Goal: Information Seeking & Learning: Learn about a topic

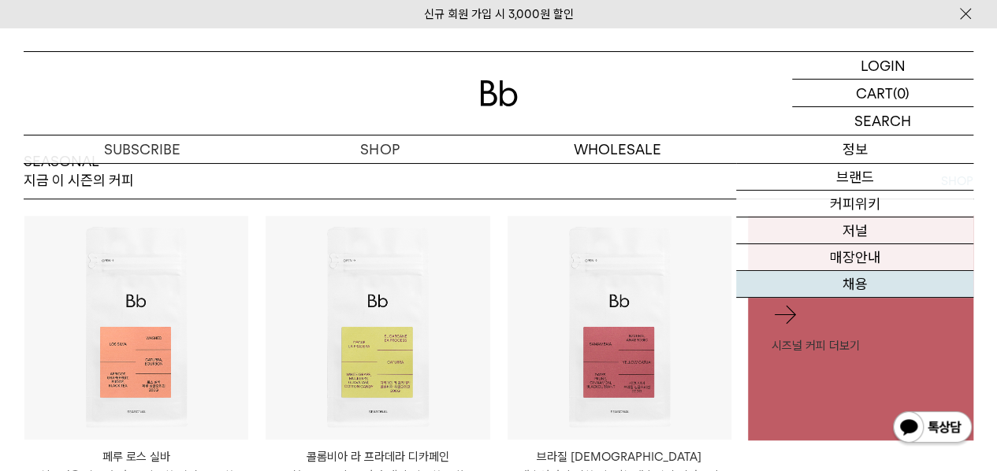
click at [854, 285] on link "채용" at bounding box center [854, 284] width 237 height 27
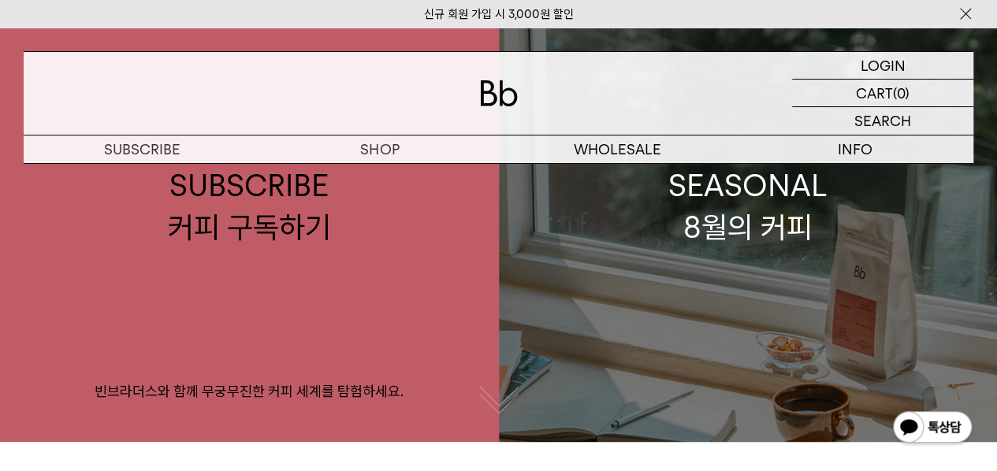
scroll to position [158, 0]
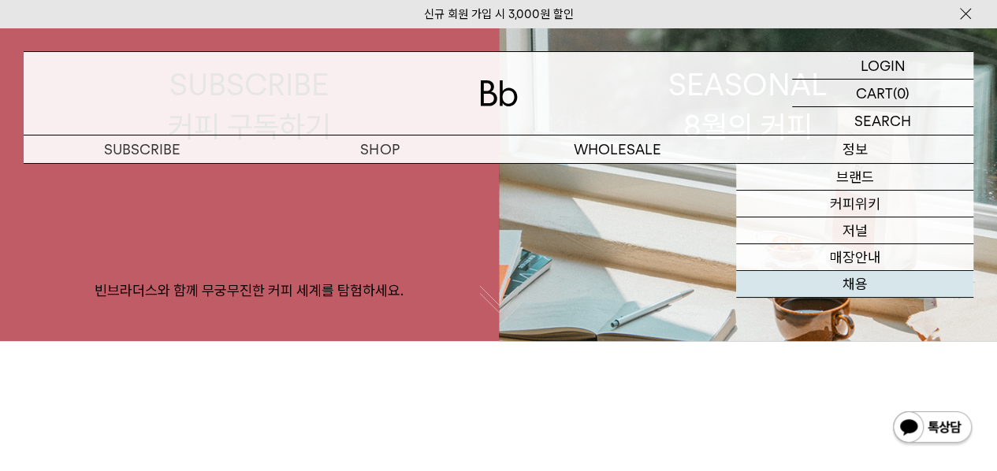
click at [847, 278] on link "채용" at bounding box center [854, 284] width 237 height 27
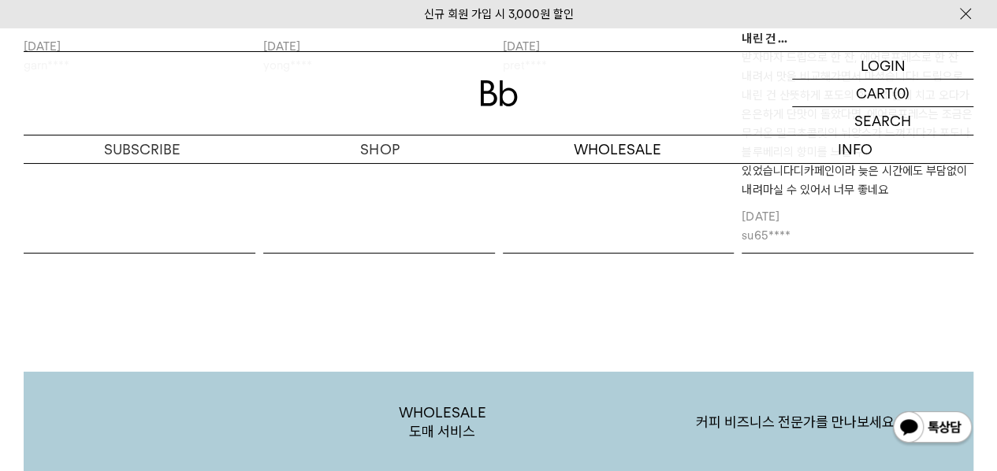
scroll to position [2340, 0]
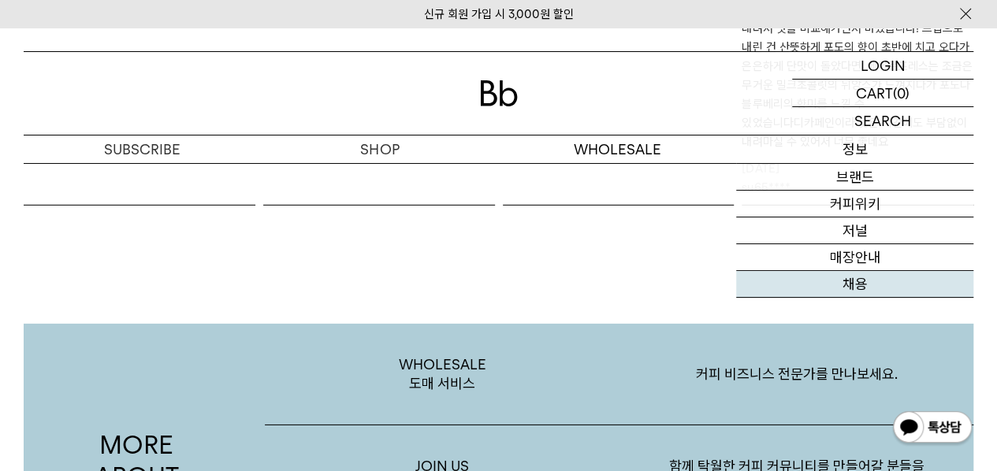
click at [847, 278] on link "채용" at bounding box center [854, 284] width 237 height 27
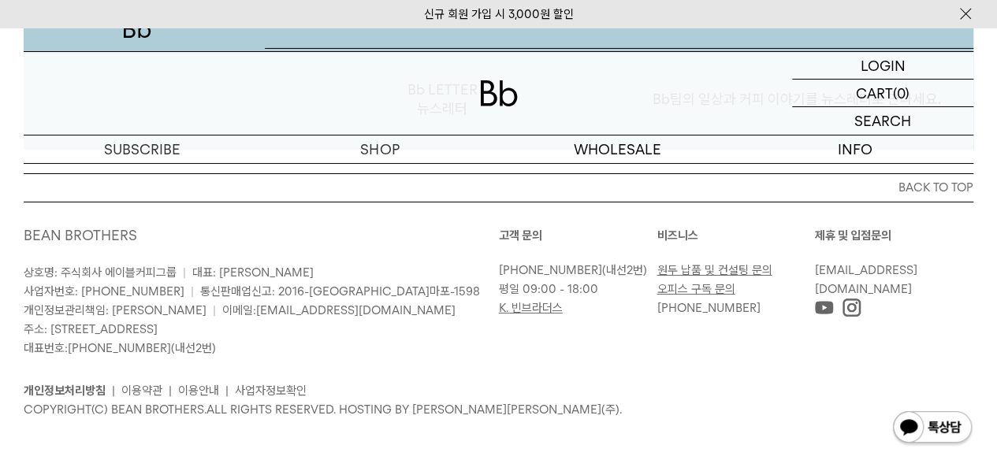
scroll to position [2504, 0]
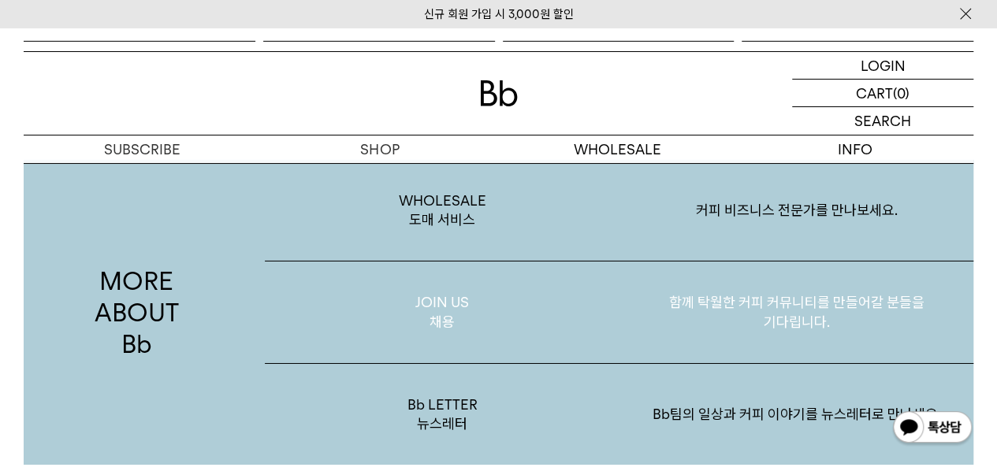
click at [484, 296] on p "JOIN US 채용" at bounding box center [442, 313] width 354 height 102
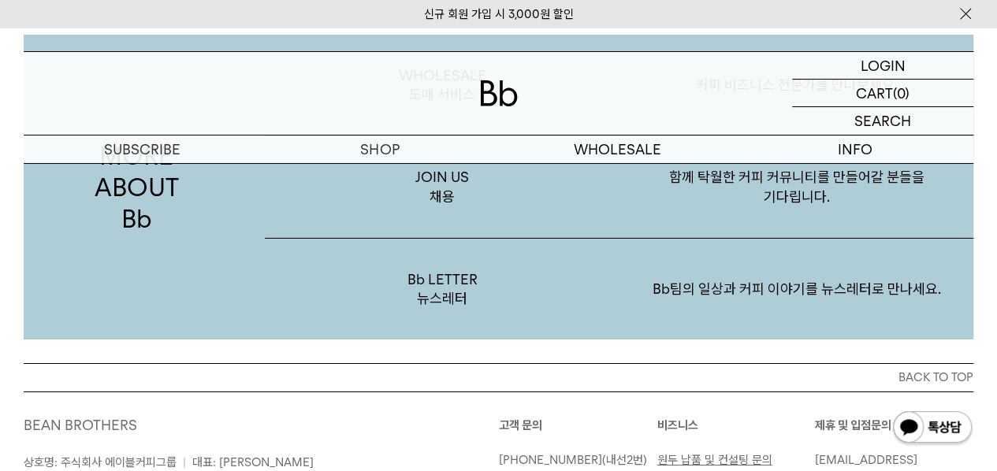
scroll to position [2583, 0]
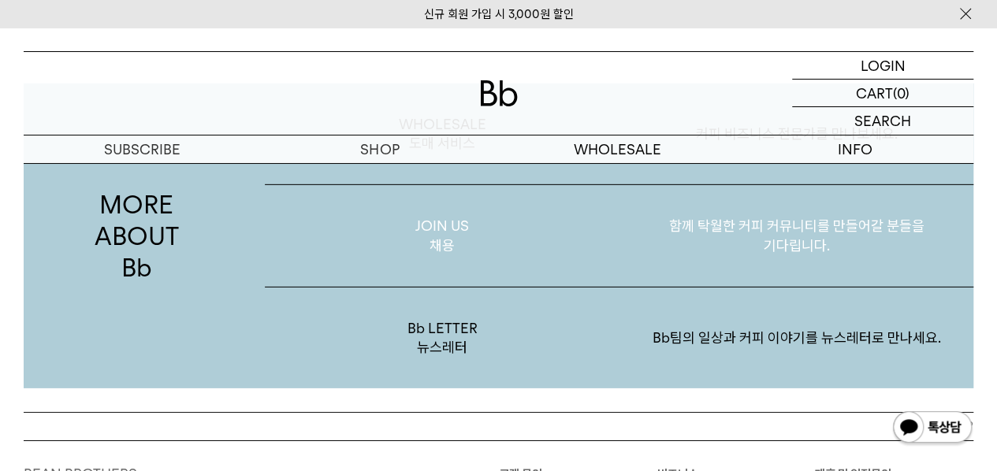
click at [420, 235] on p "JOIN US 채용" at bounding box center [442, 236] width 354 height 102
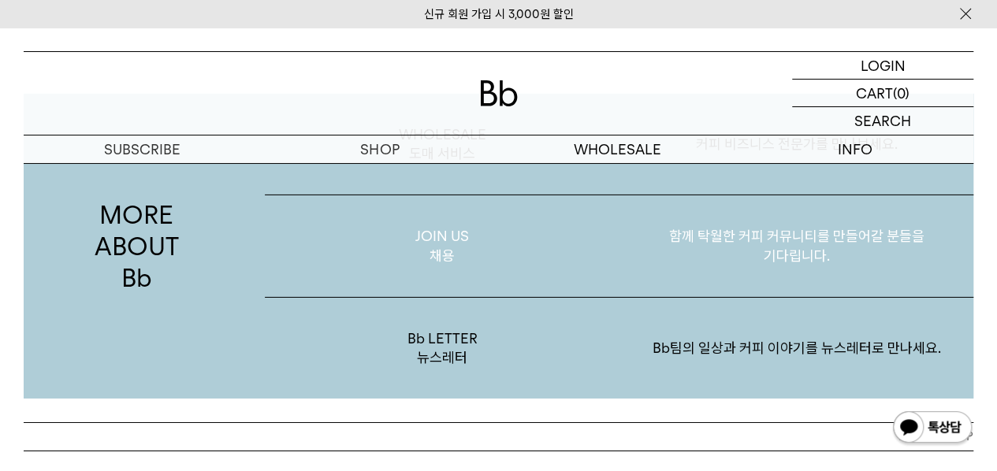
scroll to position [2681, 0]
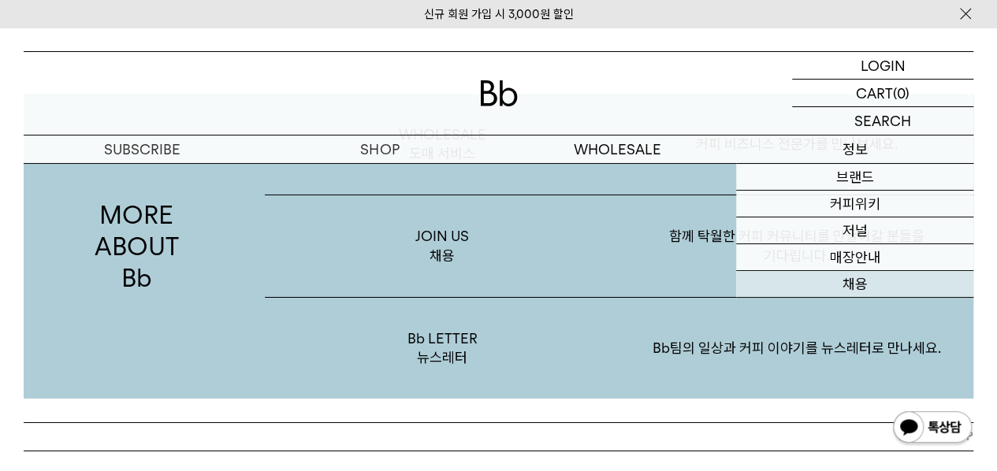
click at [870, 278] on link "채용" at bounding box center [854, 284] width 237 height 27
